Goal: Transaction & Acquisition: Purchase product/service

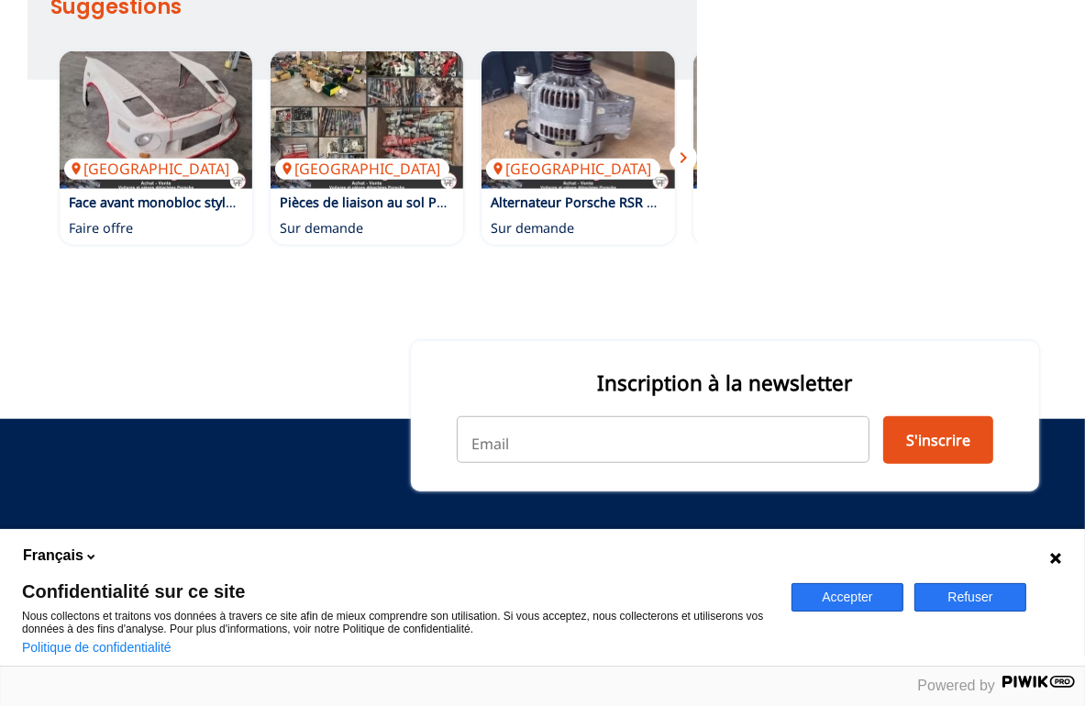
scroll to position [1204, 0]
click at [502, 438] on input "email" at bounding box center [663, 439] width 413 height 46
type input "[EMAIL_ADDRESS][DOMAIN_NAME]"
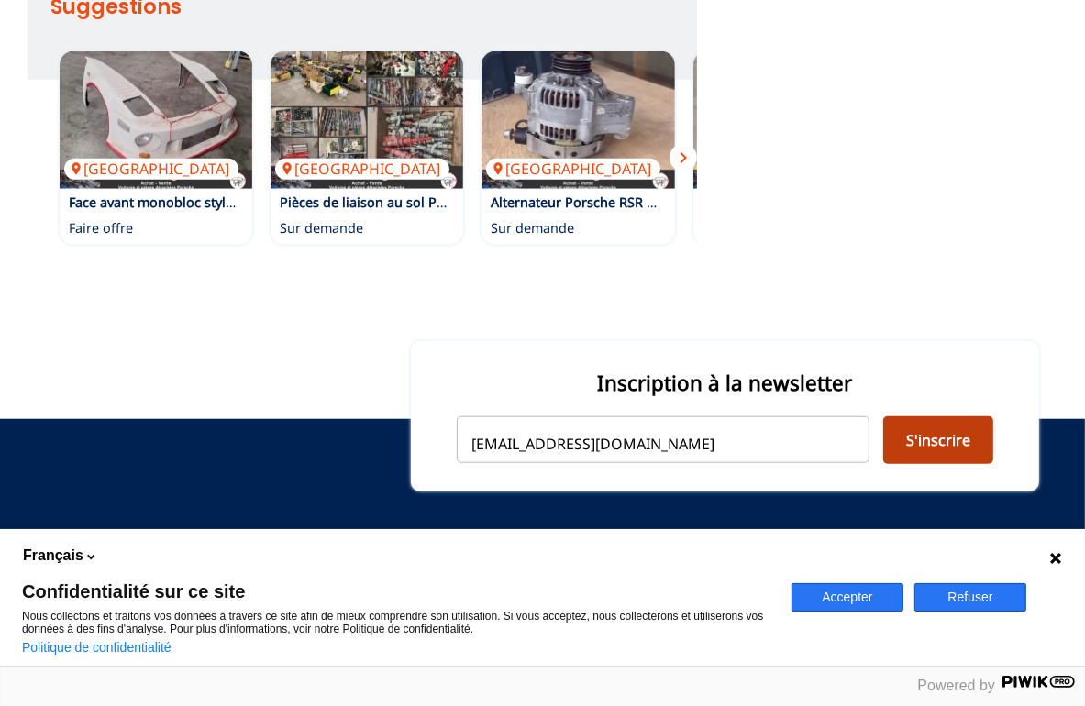
click at [935, 431] on button "S'inscrire" at bounding box center [938, 440] width 110 height 48
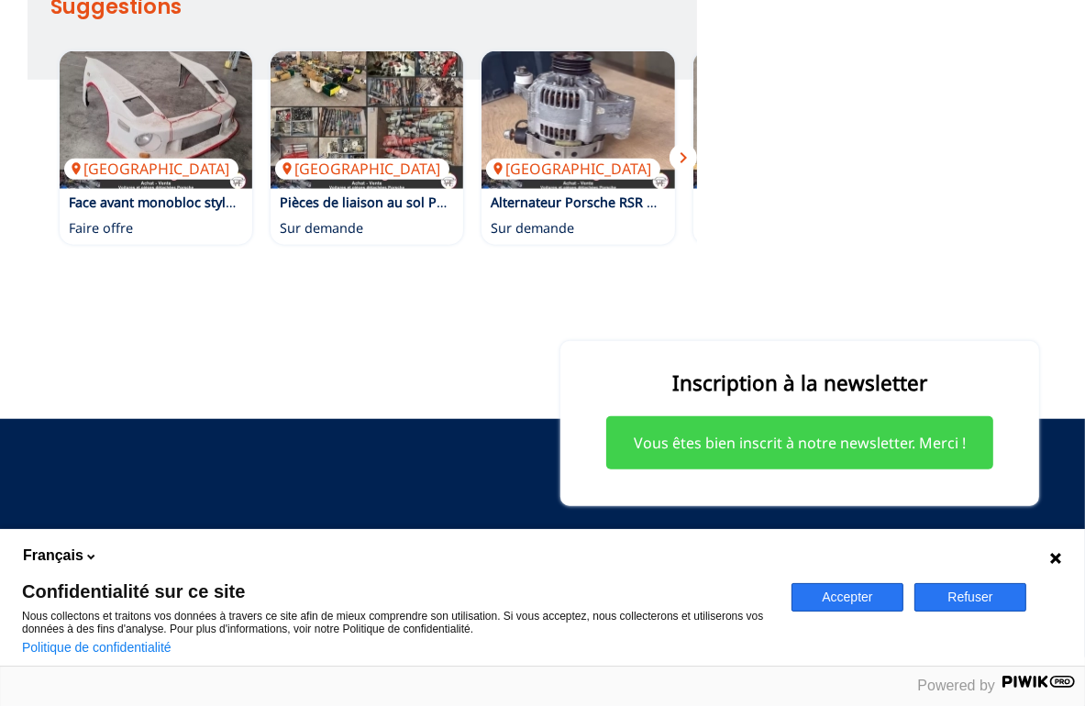
click at [849, 600] on button "Accepter" at bounding box center [848, 597] width 112 height 28
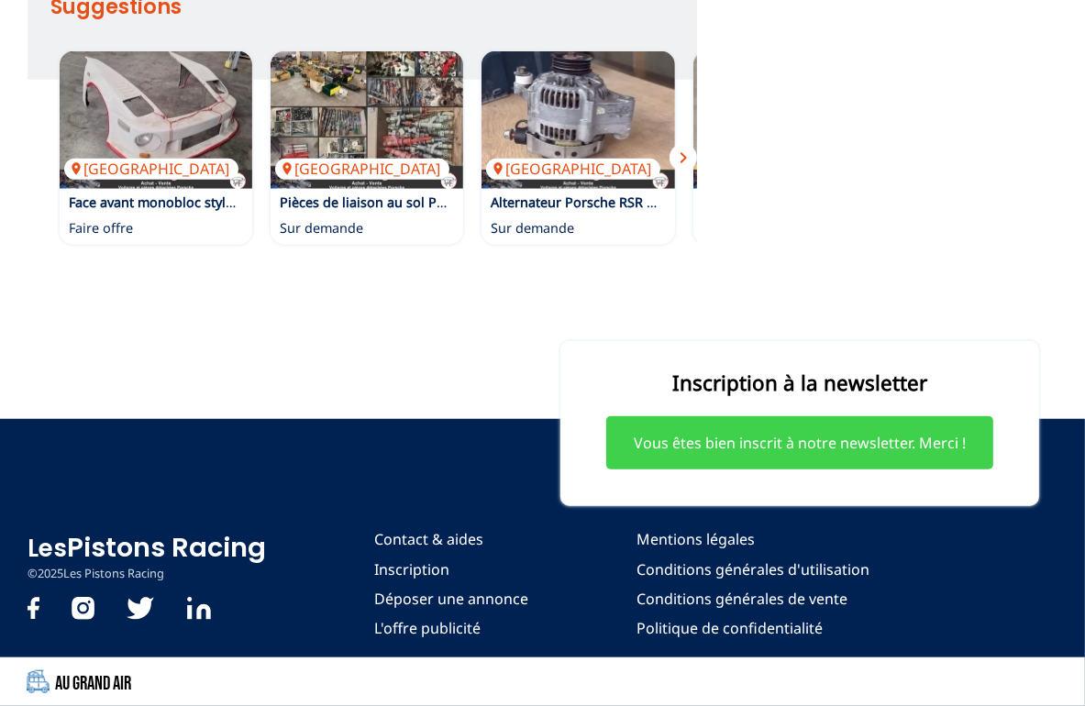
click at [842, 445] on div "Vous êtes bien inscrit à notre newsletter. Merci !" at bounding box center [799, 442] width 387 height 53
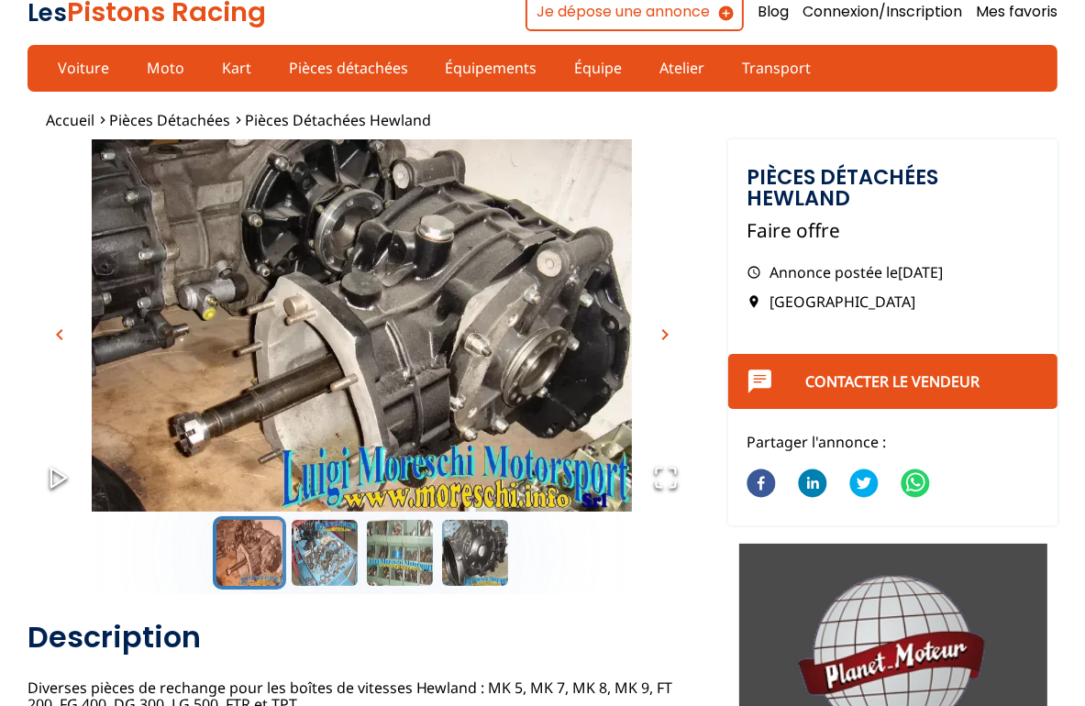
scroll to position [0, 0]
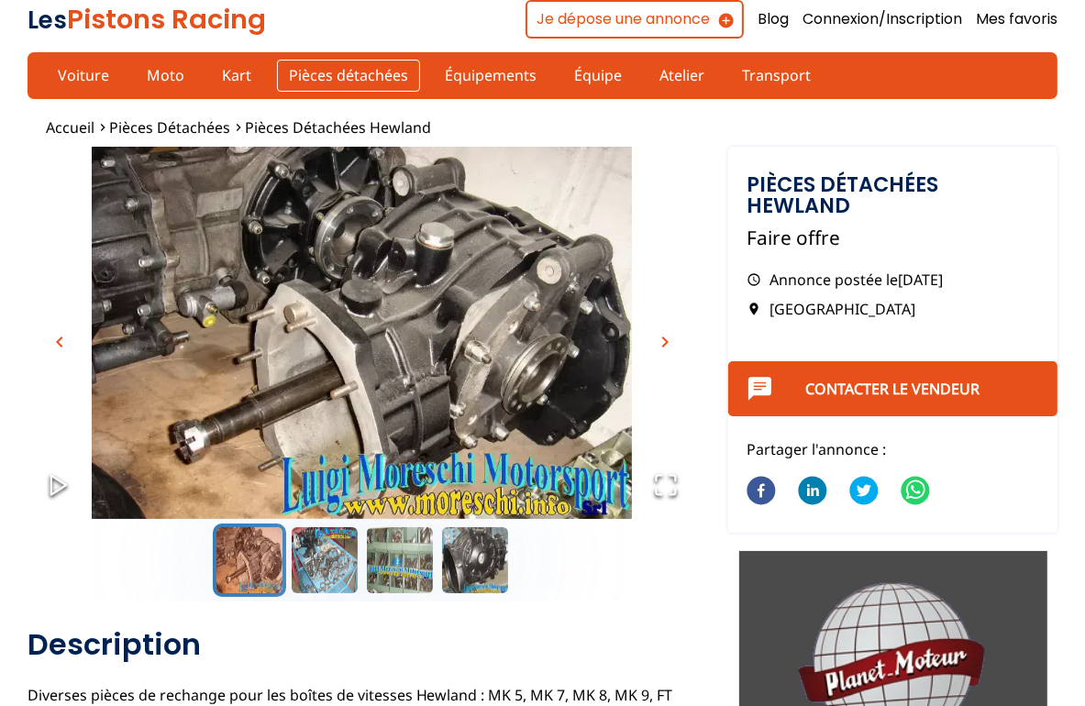
click at [301, 75] on link "Pièces détachées" at bounding box center [348, 75] width 143 height 31
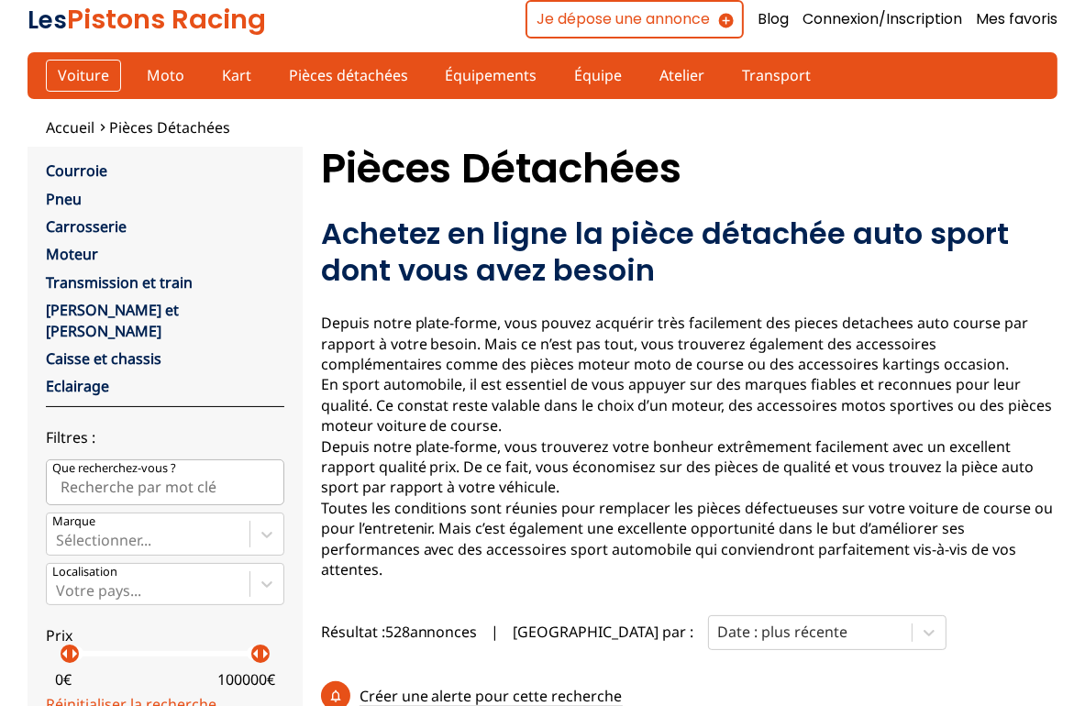
click at [88, 79] on link "Voiture" at bounding box center [83, 75] width 75 height 31
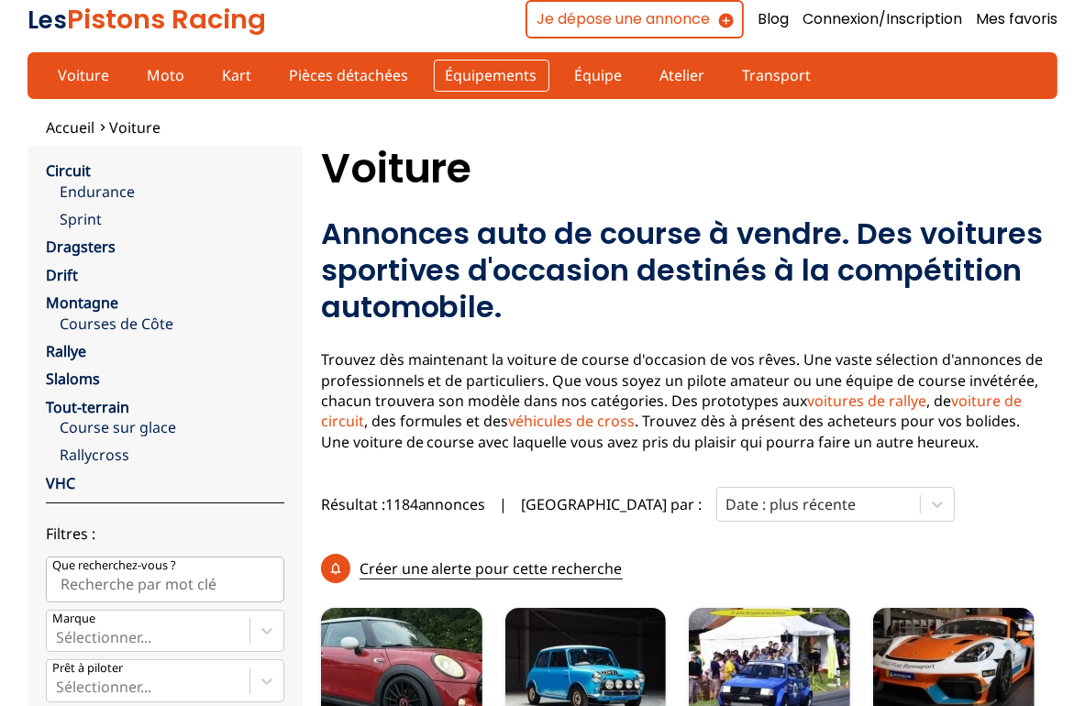
click at [449, 68] on link "Équipements" at bounding box center [492, 75] width 116 height 31
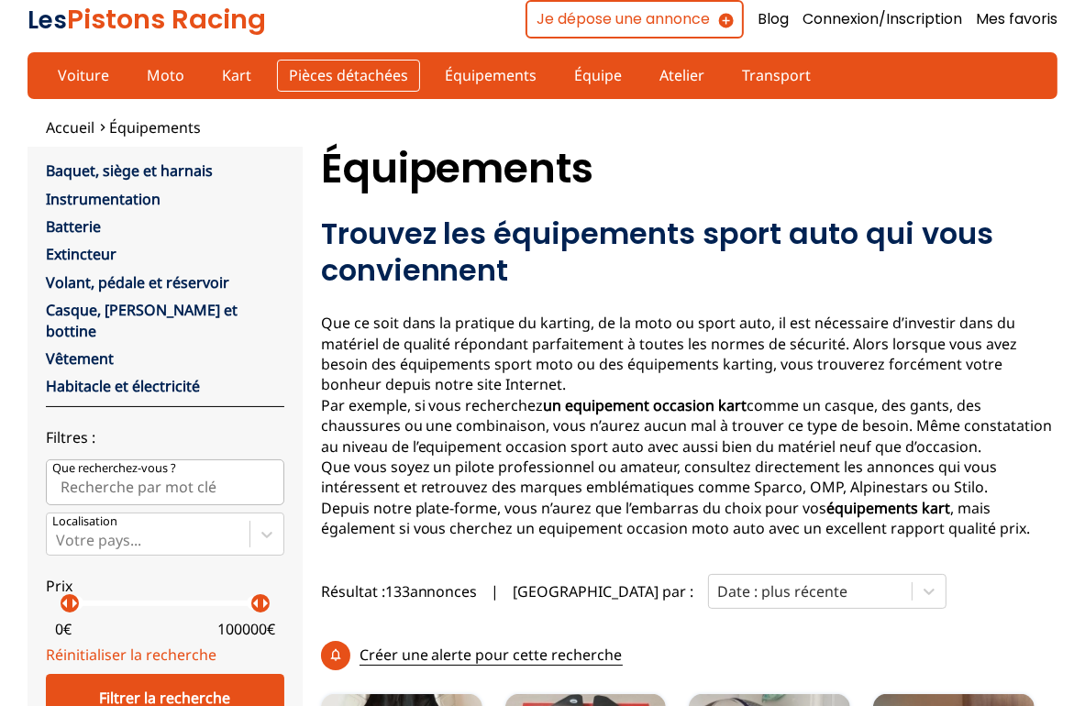
click at [315, 74] on link "Pièces détachées" at bounding box center [348, 75] width 143 height 31
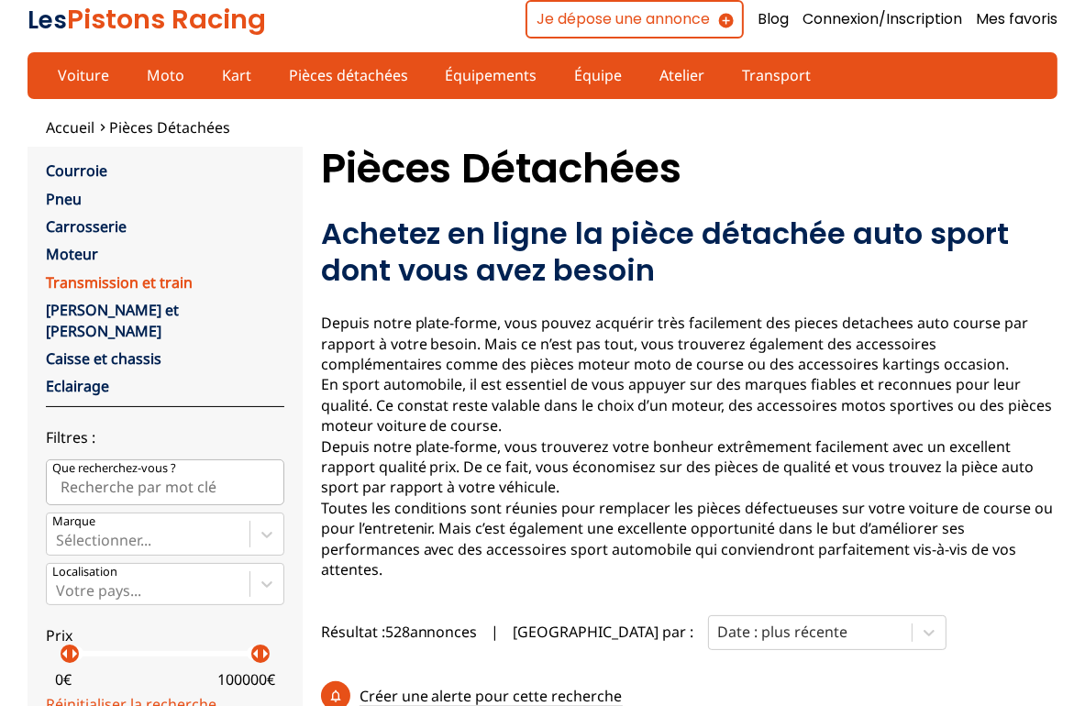
click at [139, 280] on link "Transmission et train" at bounding box center [119, 282] width 147 height 20
